Goal: Task Accomplishment & Management: Manage account settings

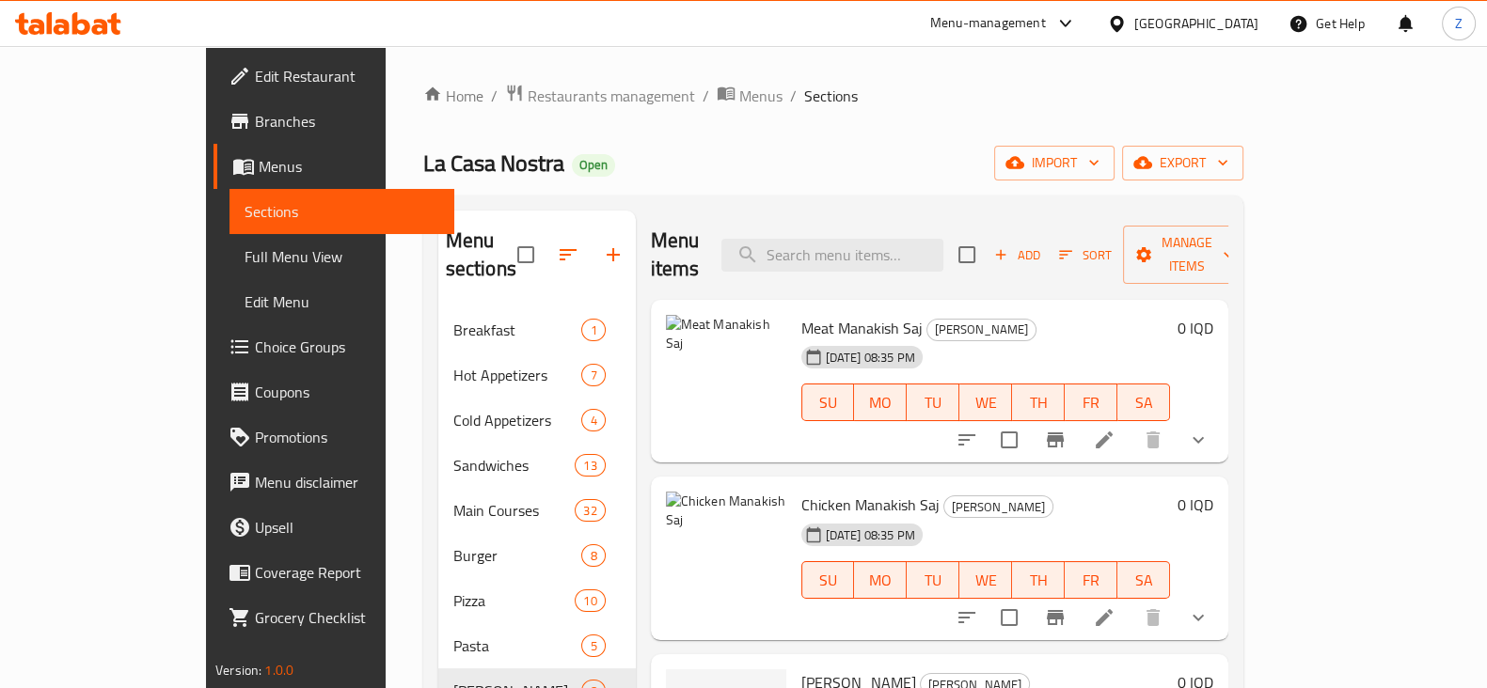
scroll to position [117, 0]
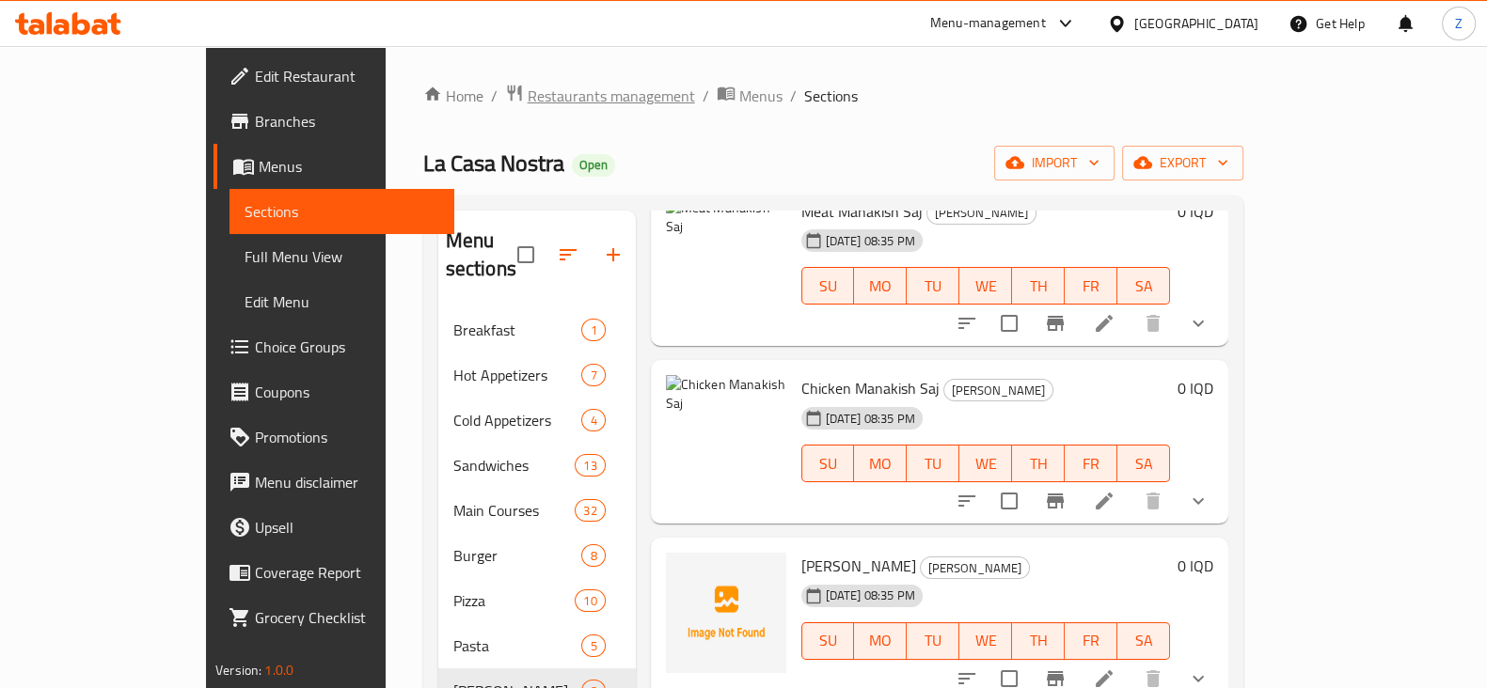
click at [527, 93] on span "Restaurants management" at bounding box center [610, 96] width 167 height 23
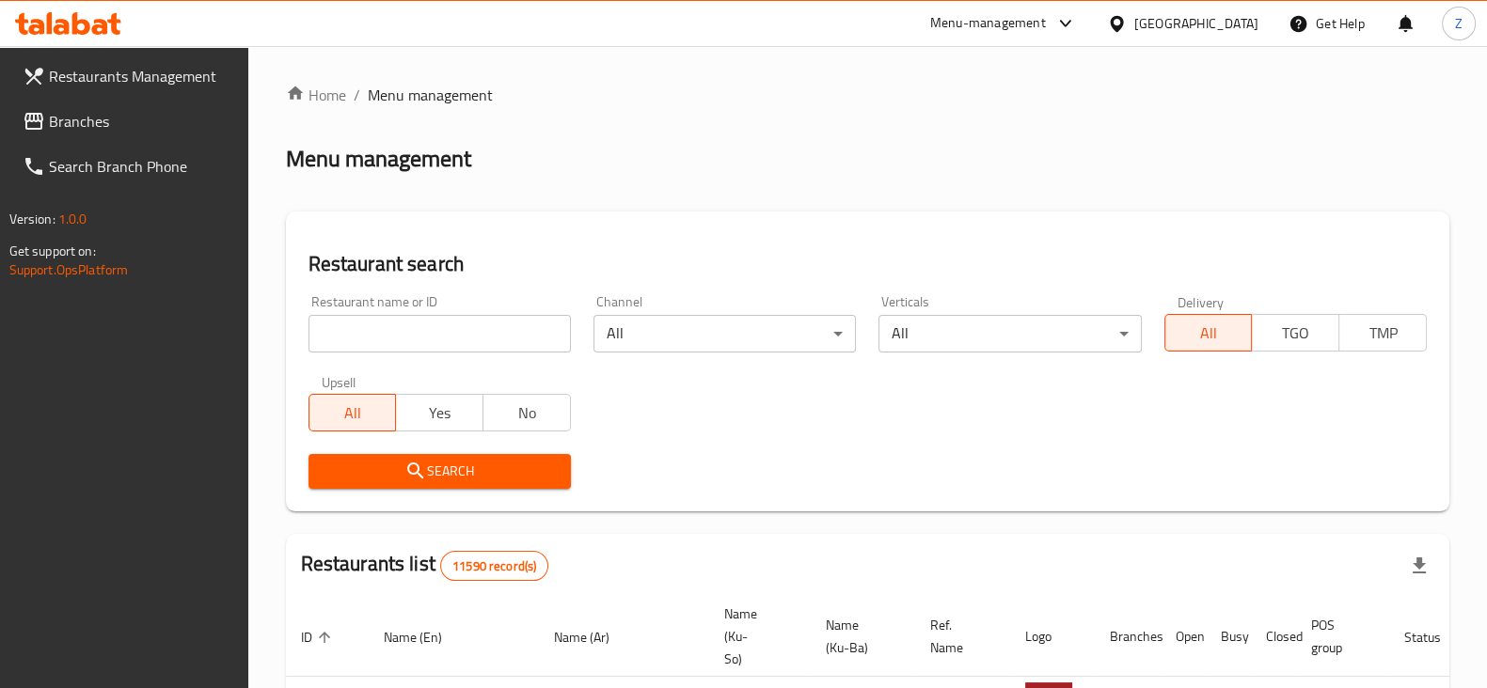
click at [466, 333] on div at bounding box center [743, 344] width 1487 height 688
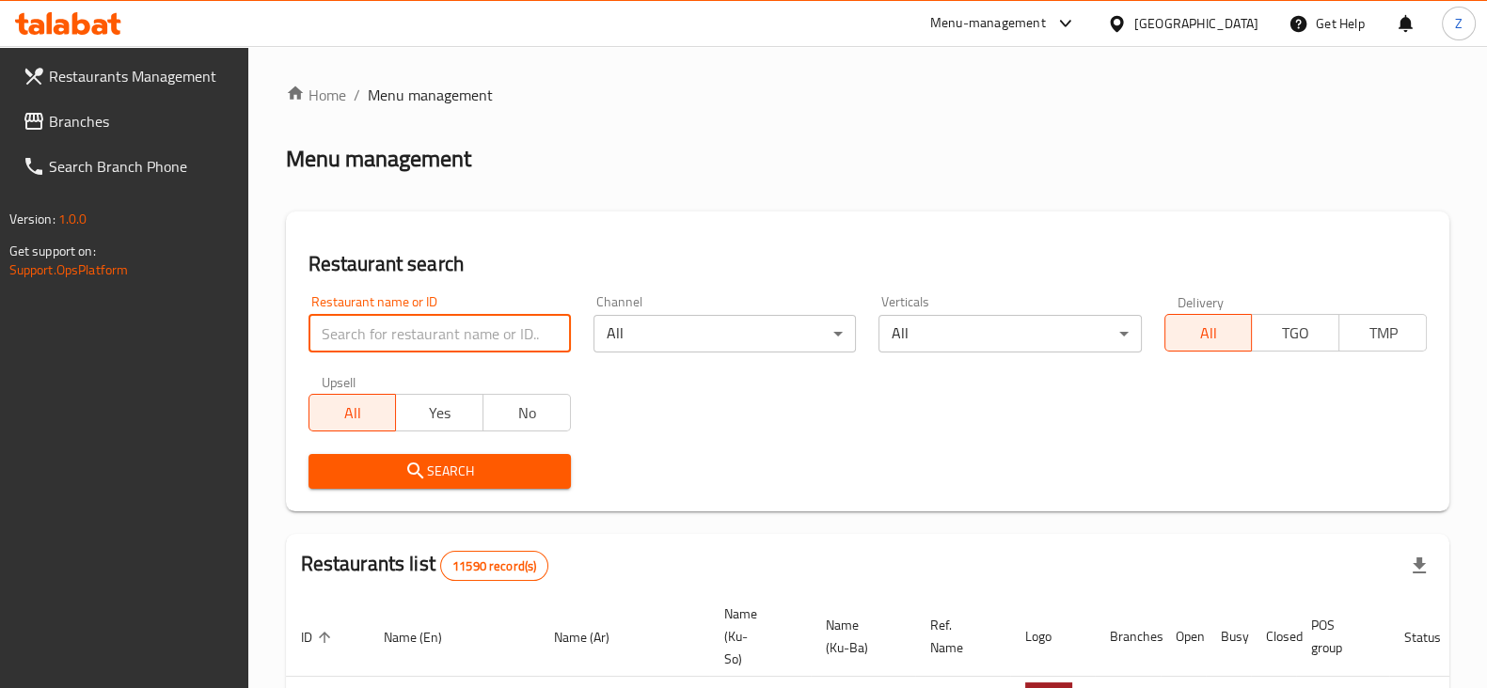
click at [466, 333] on input "search" at bounding box center [439, 334] width 262 height 38
type input "Milad"
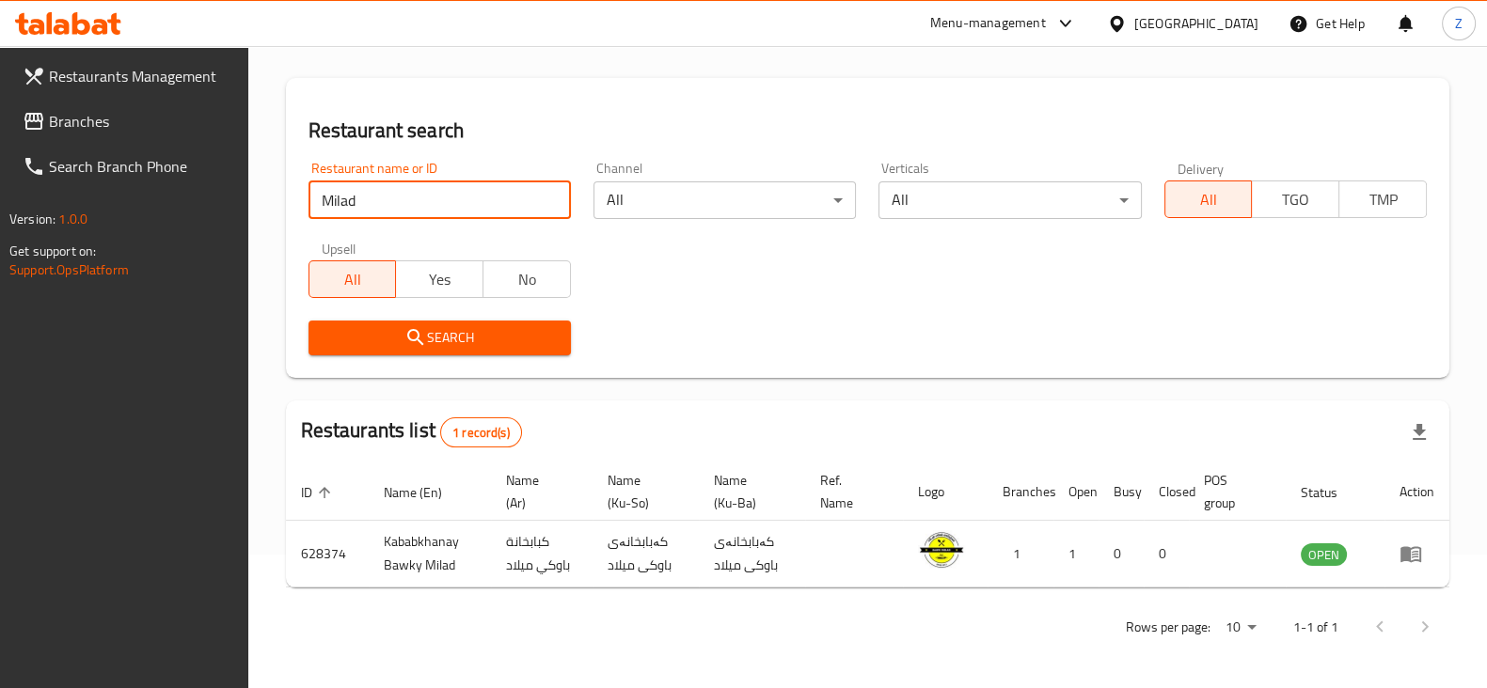
scroll to position [135, 0]
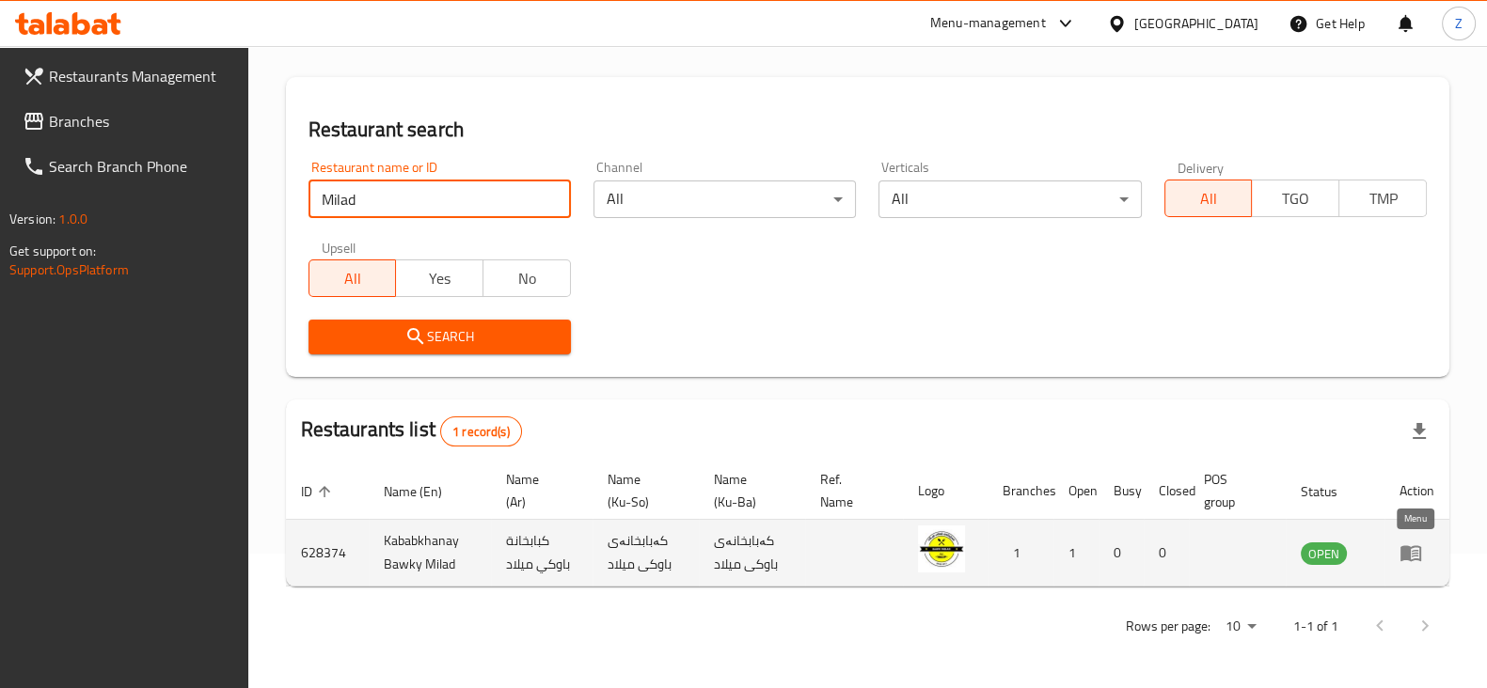
click at [1407, 559] on icon "enhanced table" at bounding box center [1410, 554] width 21 height 16
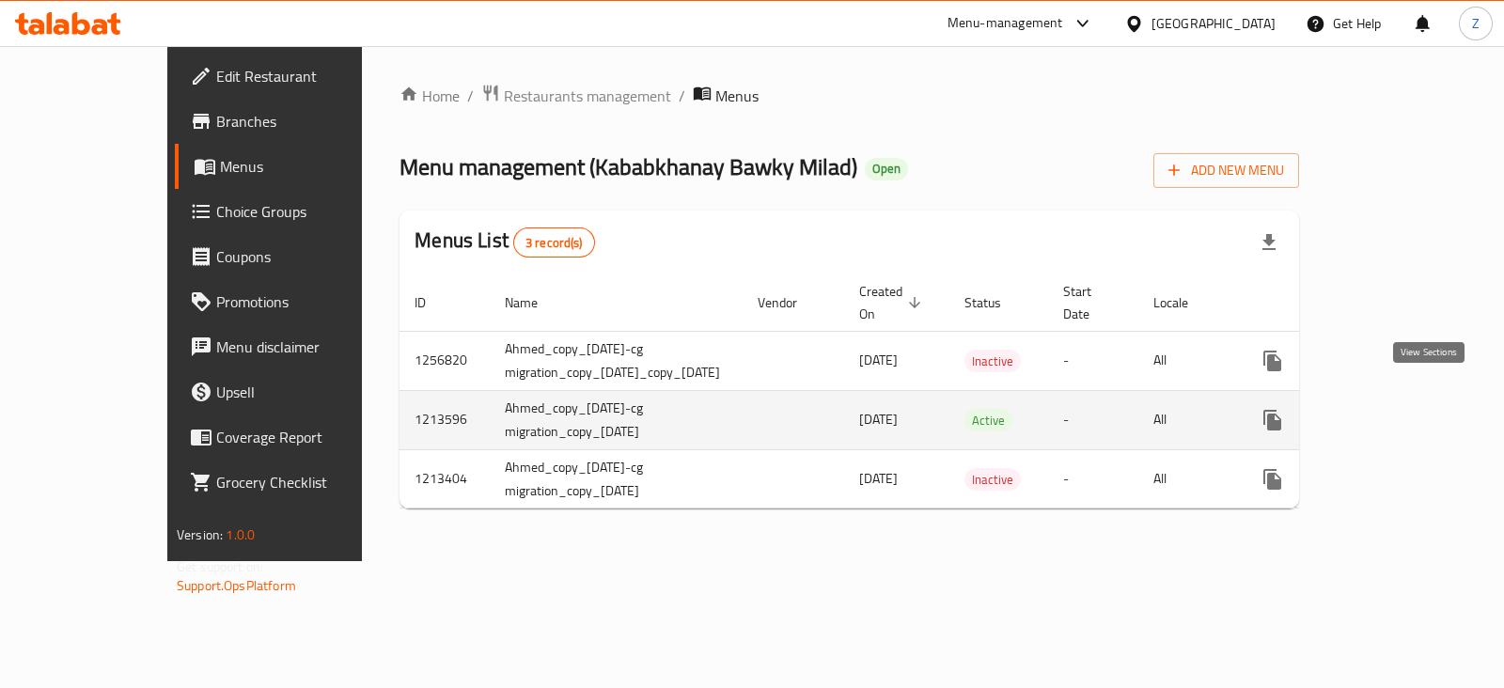
click at [1420, 409] on icon "enhanced table" at bounding box center [1408, 420] width 23 height 23
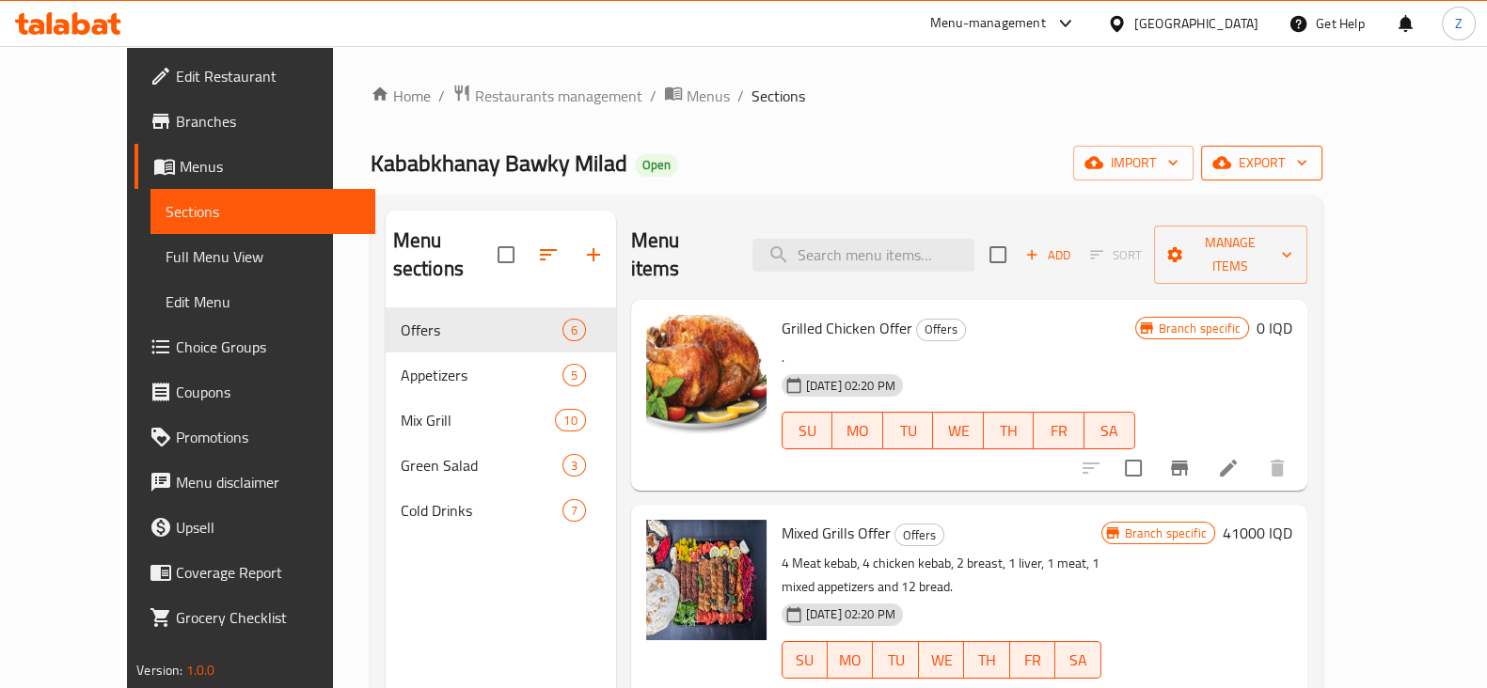
click at [1307, 156] on span "export" at bounding box center [1261, 163] width 91 height 24
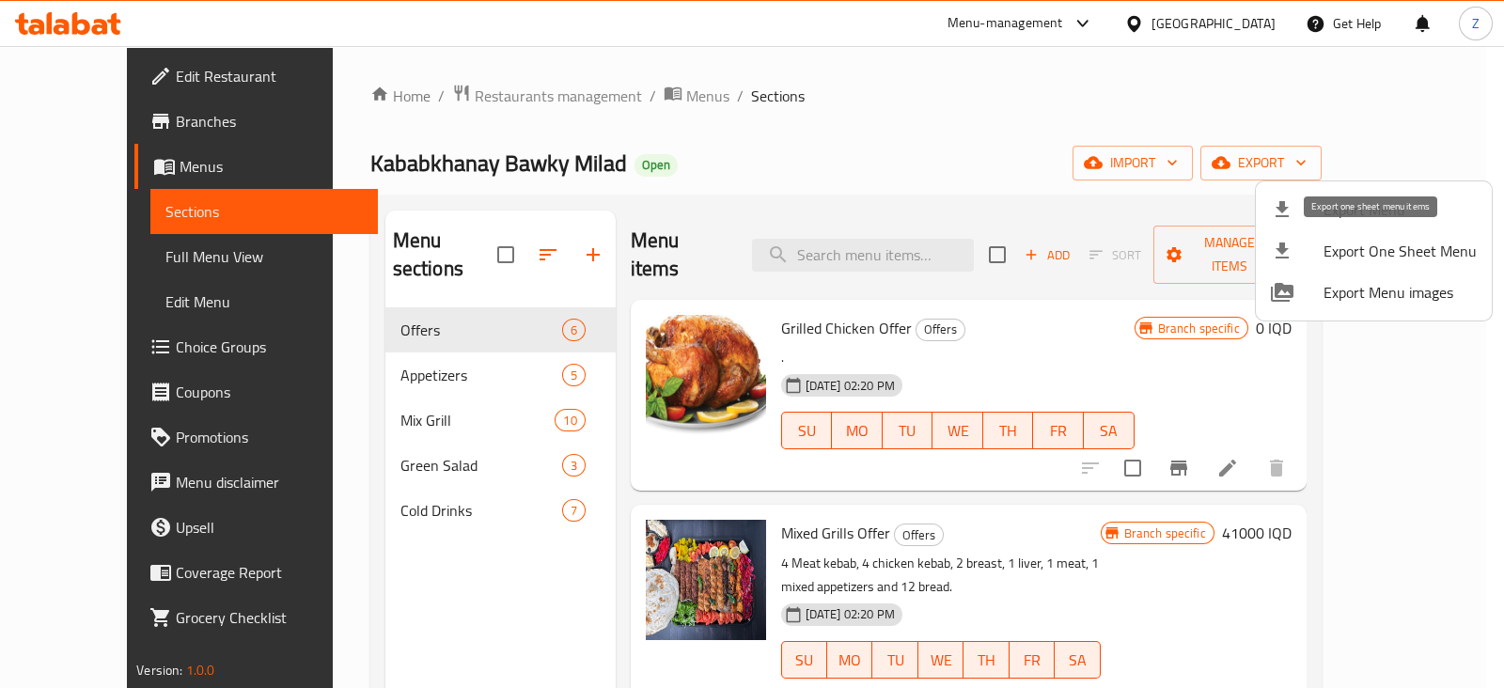
click at [1379, 261] on span "Export One Sheet Menu" at bounding box center [1400, 251] width 153 height 23
click at [983, 77] on div at bounding box center [752, 344] width 1504 height 688
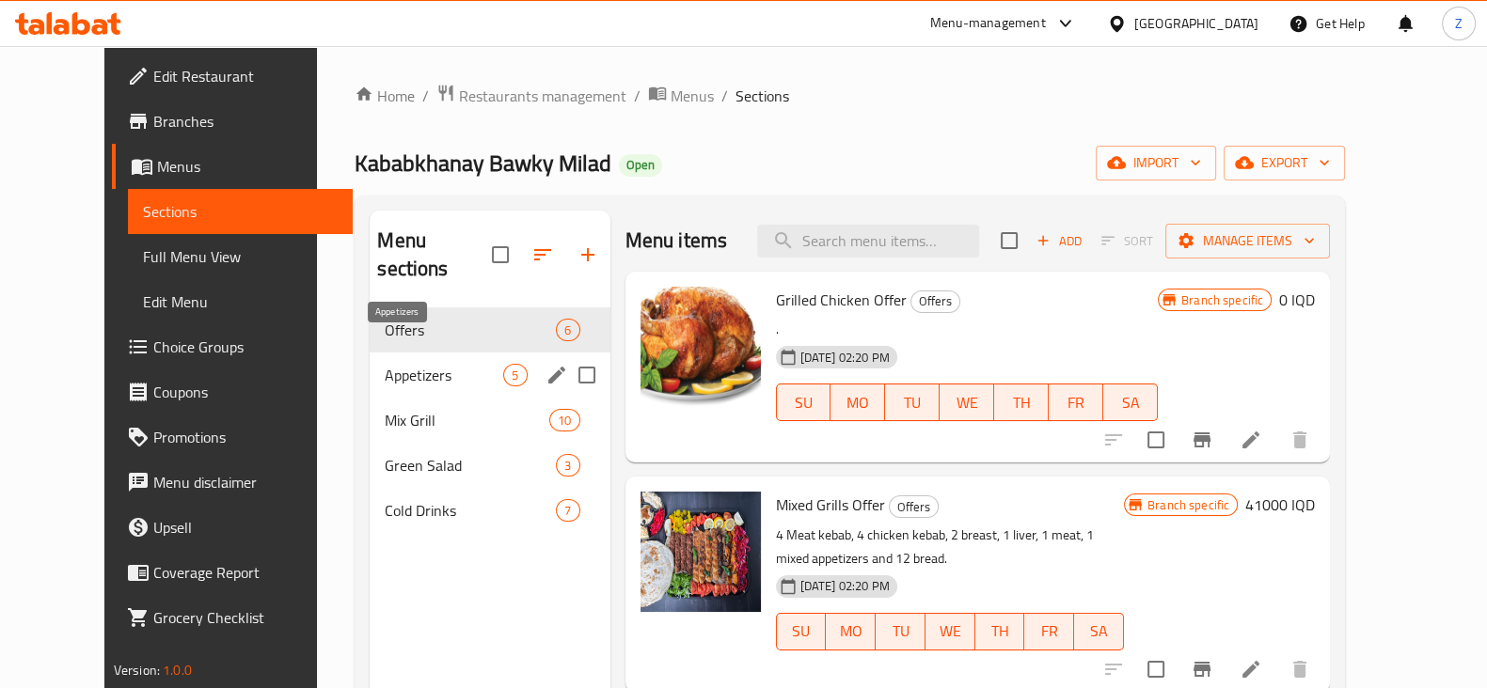
click at [433, 364] on span "Appetizers" at bounding box center [444, 375] width 118 height 23
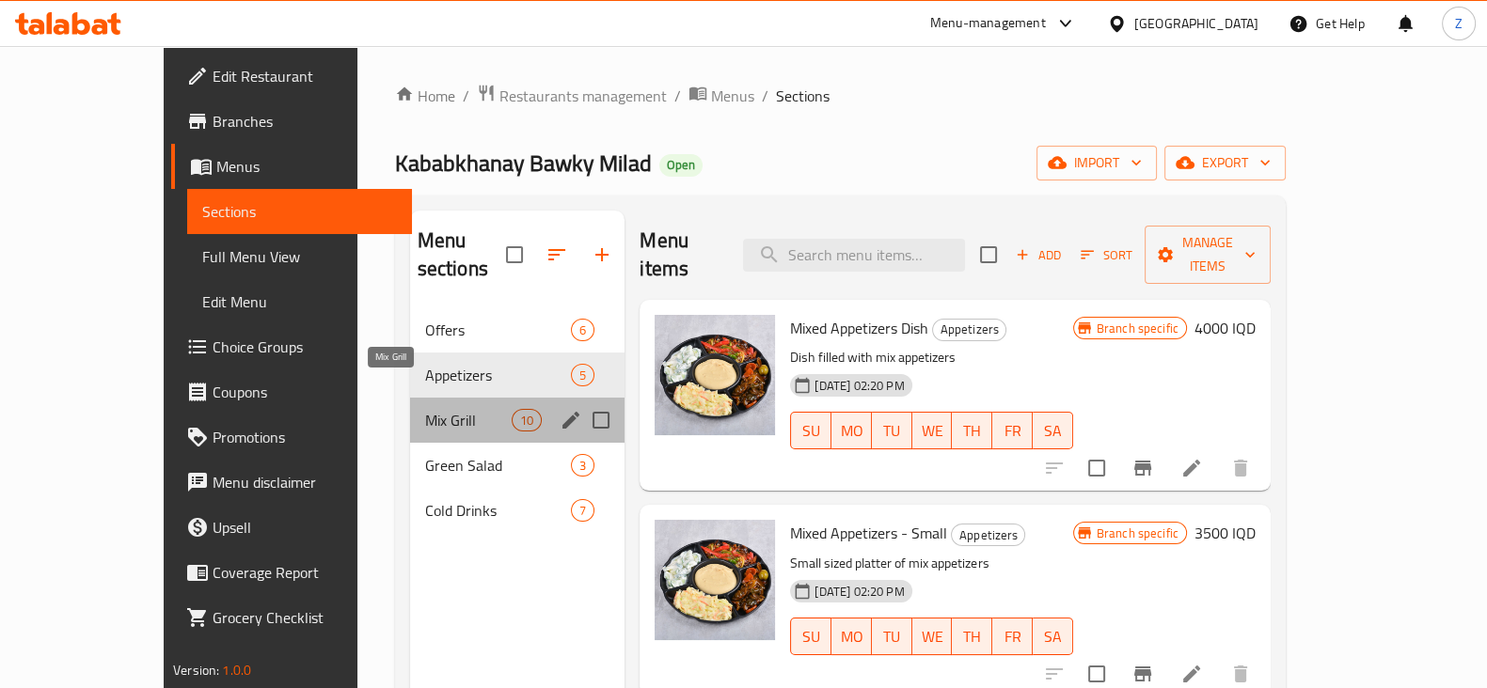
click at [425, 409] on span "Mix Grill" at bounding box center [468, 420] width 87 height 23
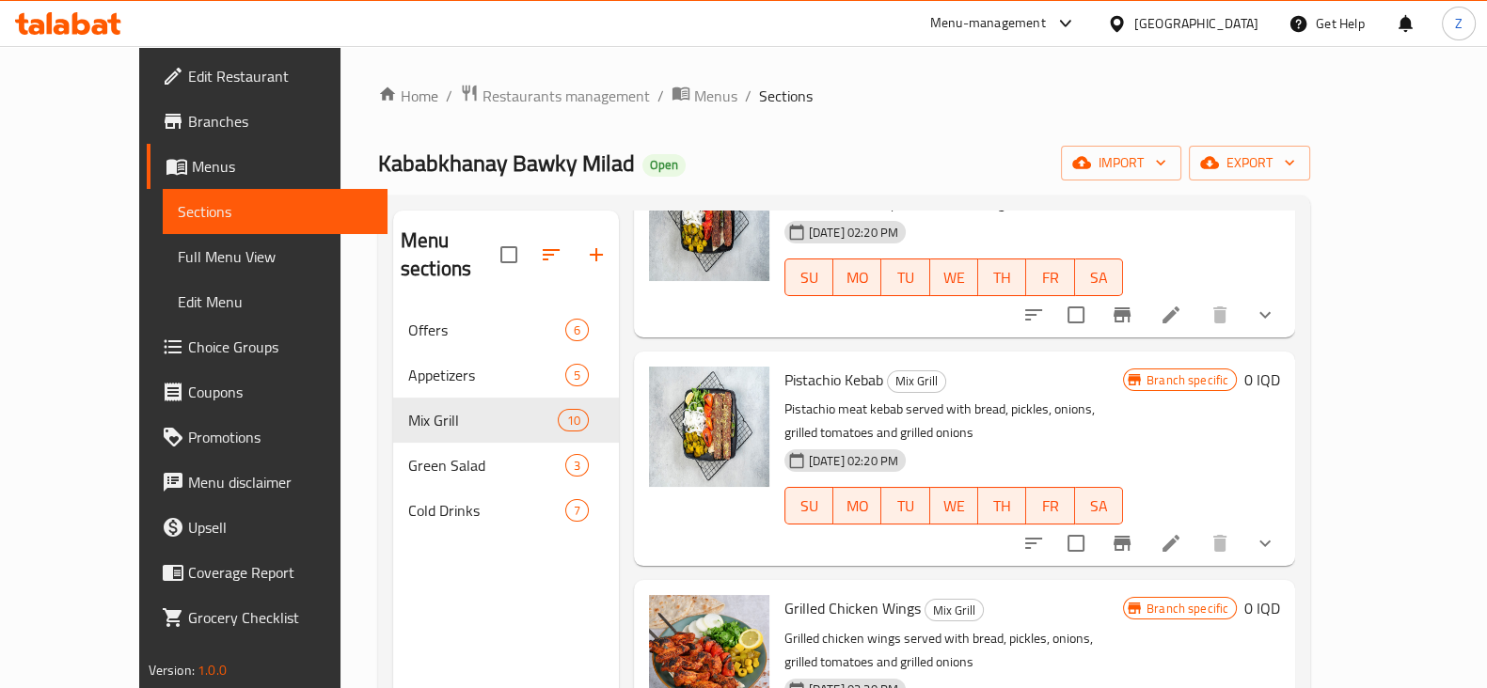
scroll to position [705, 0]
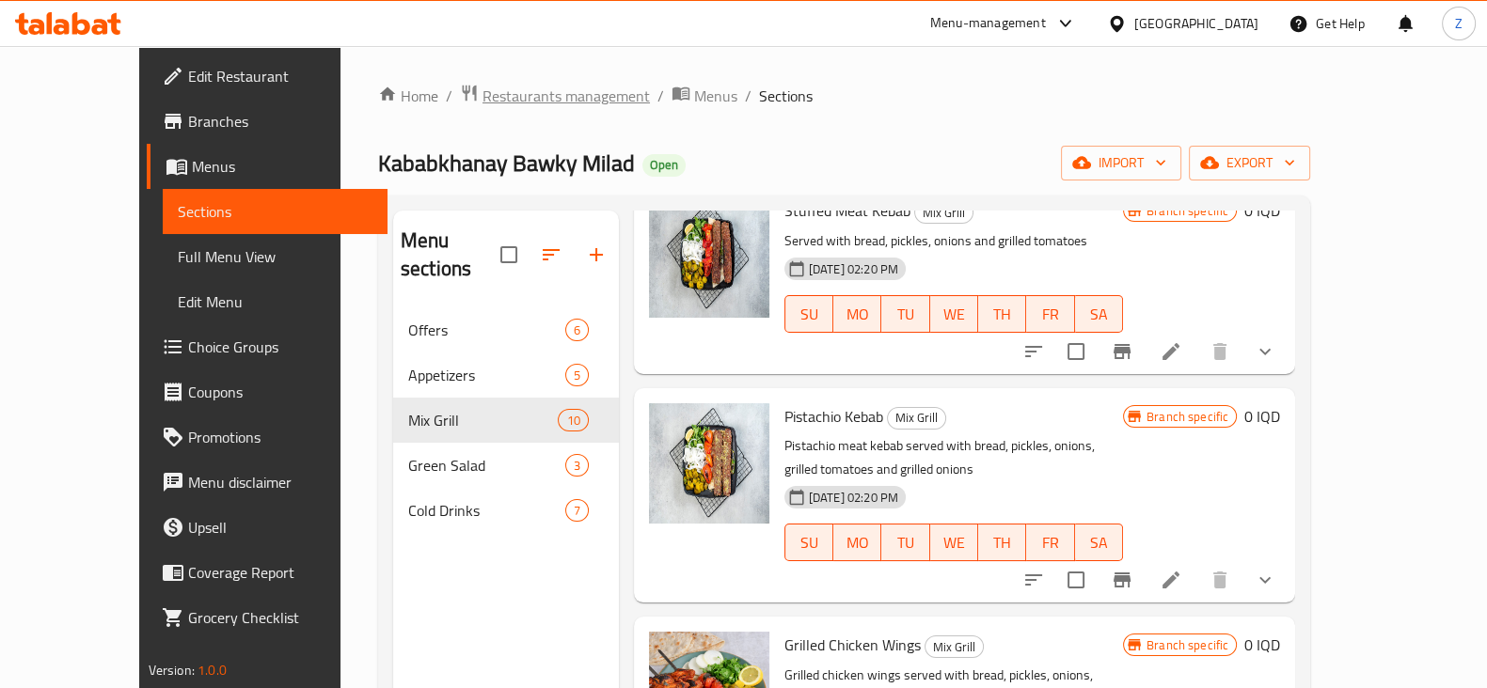
click at [482, 104] on span "Restaurants management" at bounding box center [565, 96] width 167 height 23
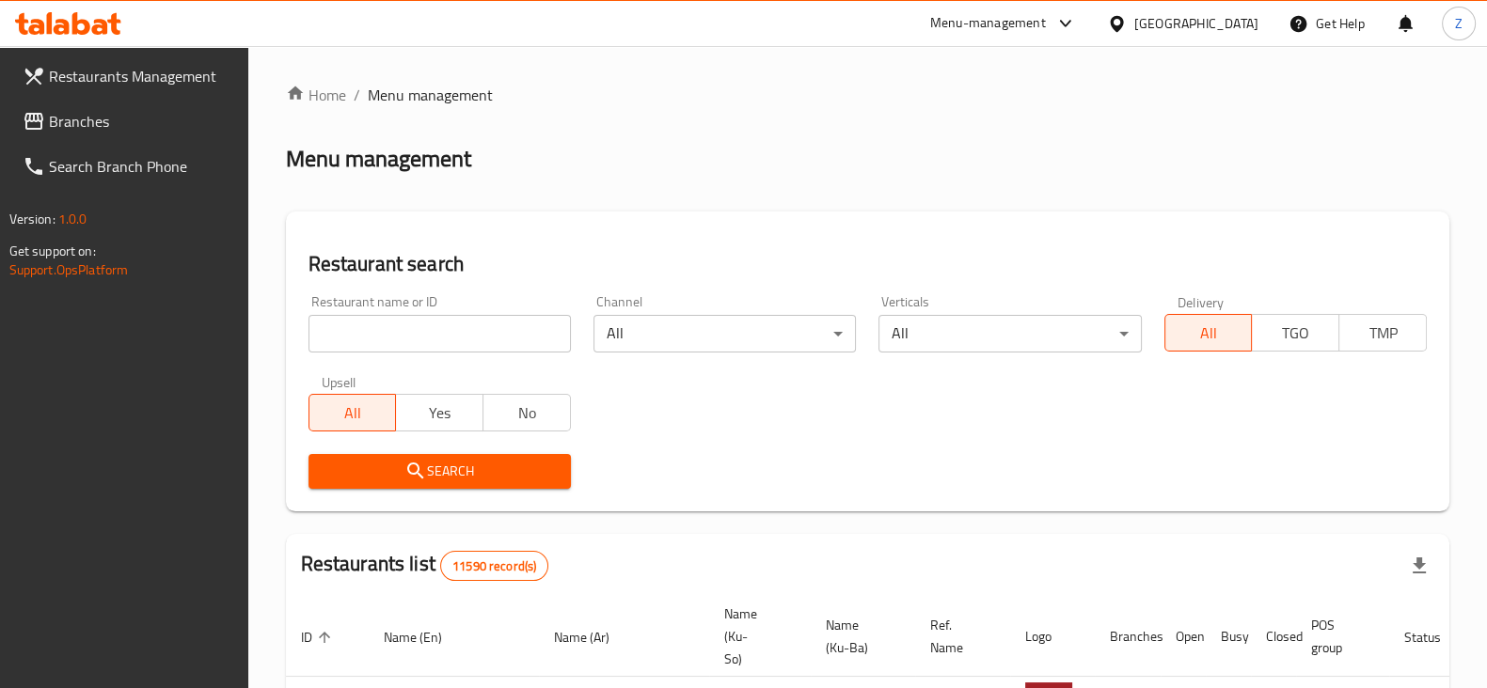
click at [448, 340] on div at bounding box center [743, 344] width 1487 height 688
click at [448, 340] on input "search" at bounding box center [439, 334] width 262 height 38
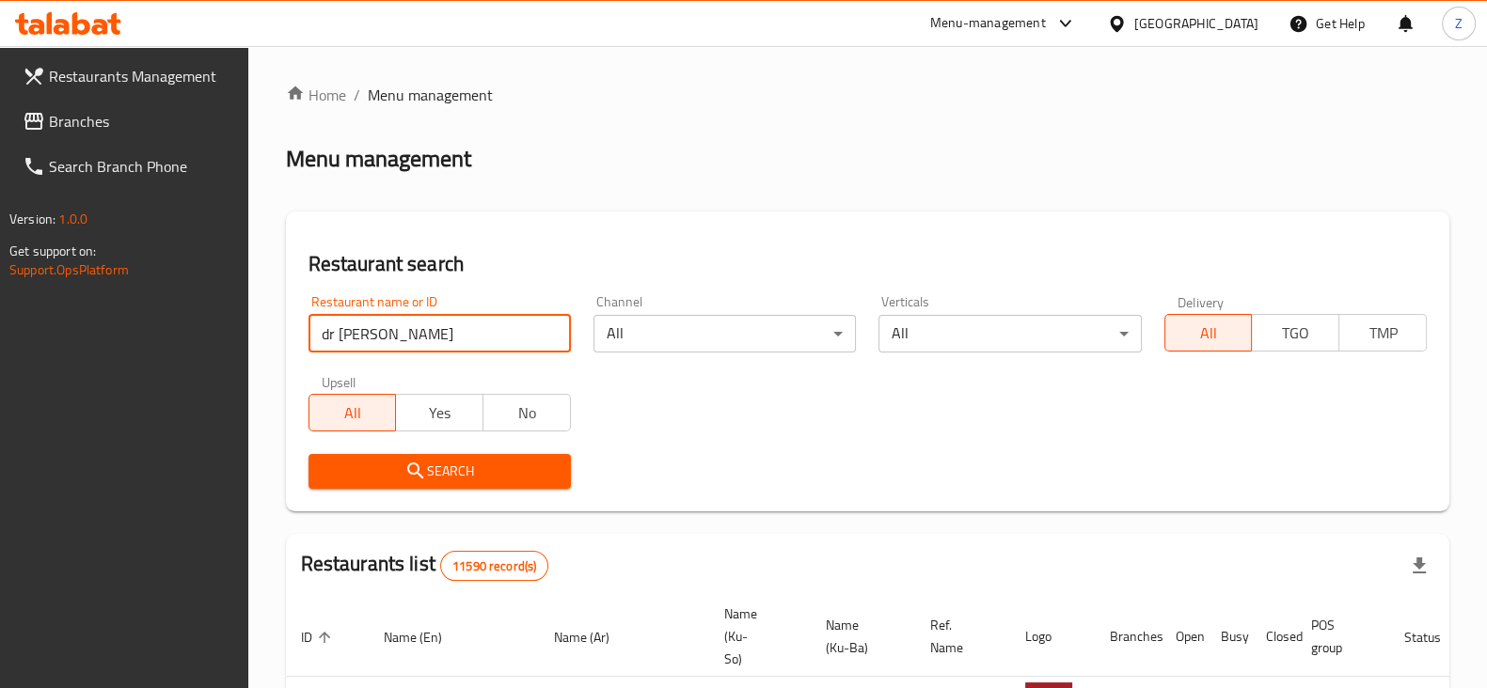
type input "dr [PERSON_NAME]"
click button "Search" at bounding box center [439, 471] width 262 height 35
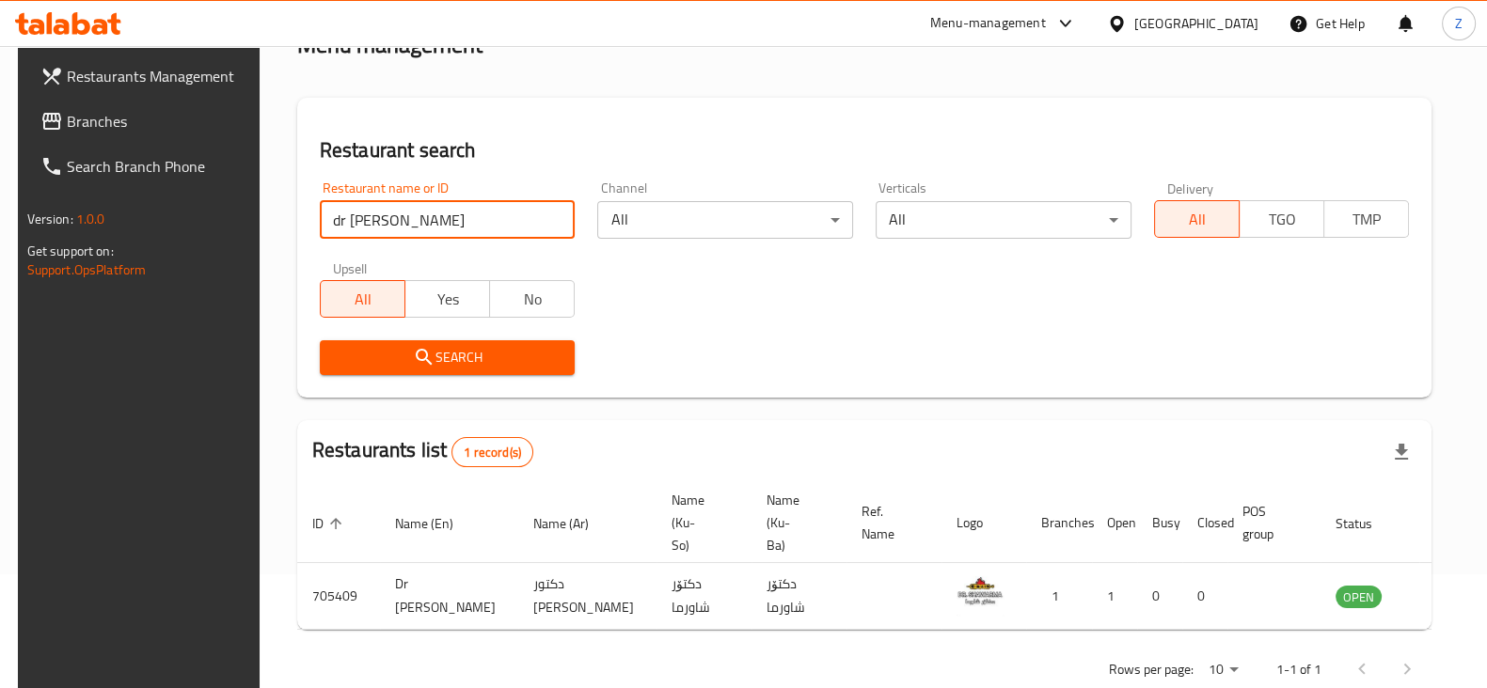
scroll to position [135, 0]
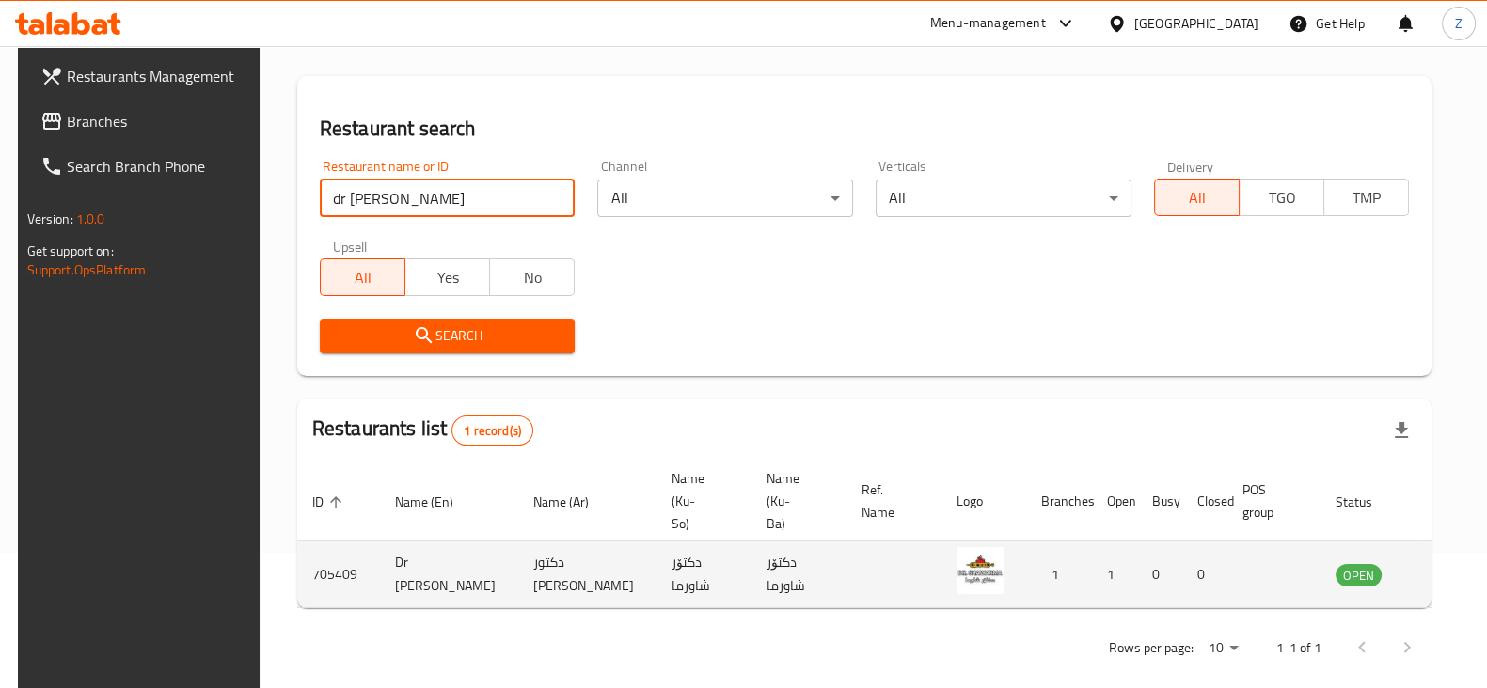
click at [1435, 568] on icon "enhanced table" at bounding box center [1445, 576] width 21 height 16
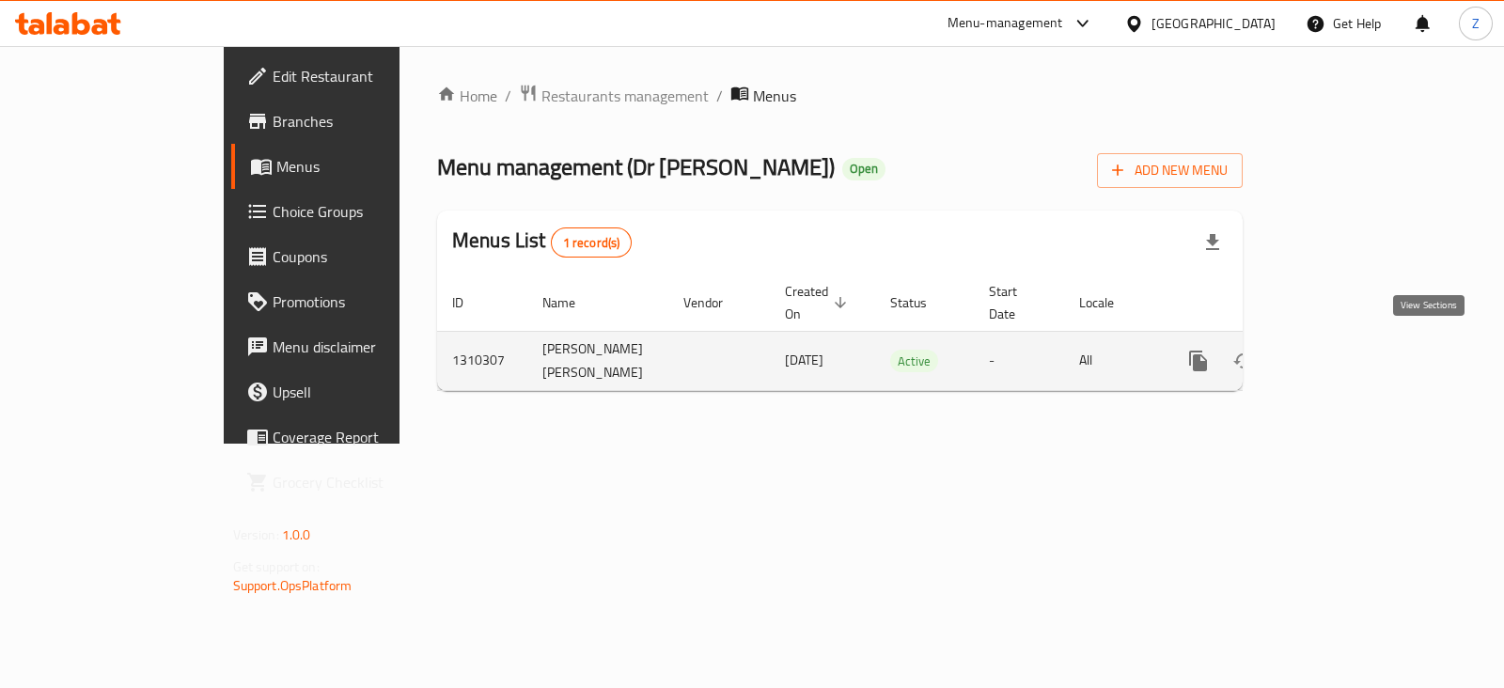
click at [1346, 353] on icon "enhanced table" at bounding box center [1334, 361] width 23 height 23
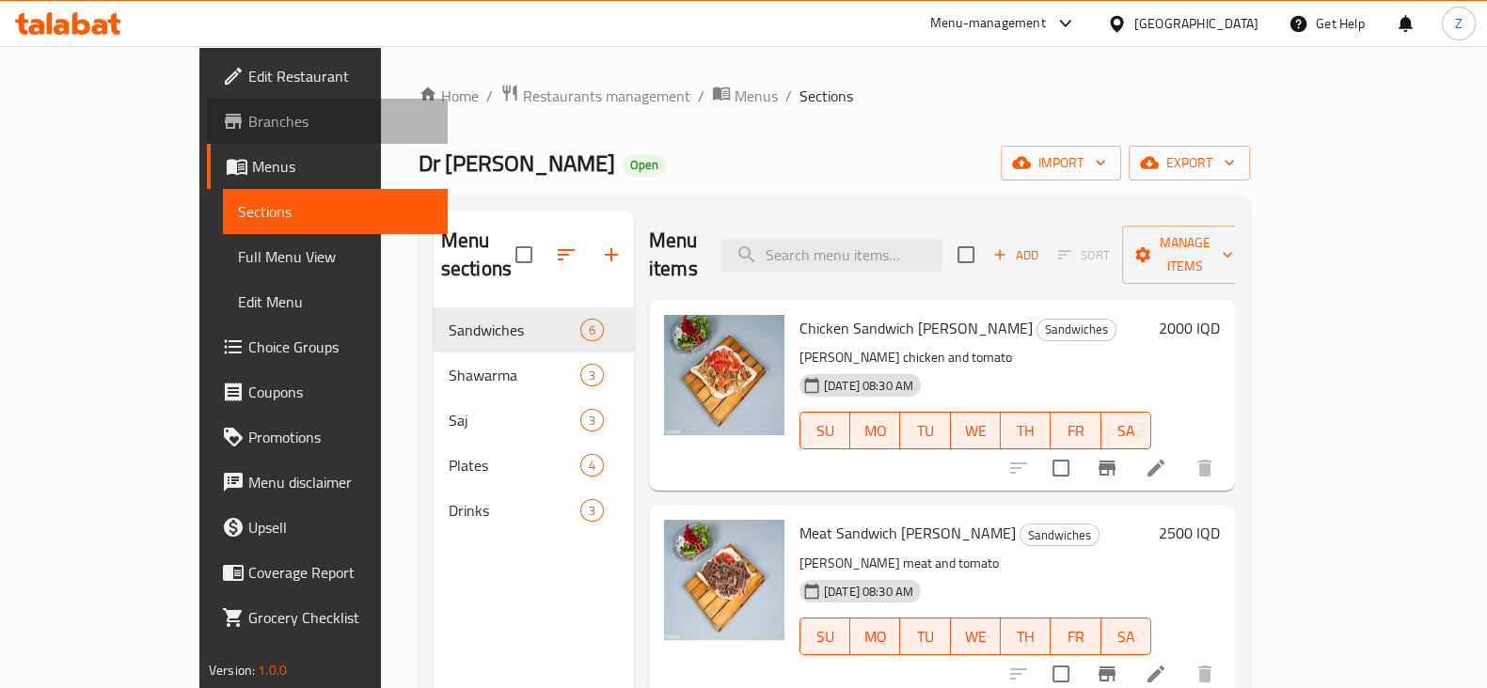
click at [207, 138] on link "Branches" at bounding box center [327, 121] width 241 height 45
